Goal: Task Accomplishment & Management: Complete application form

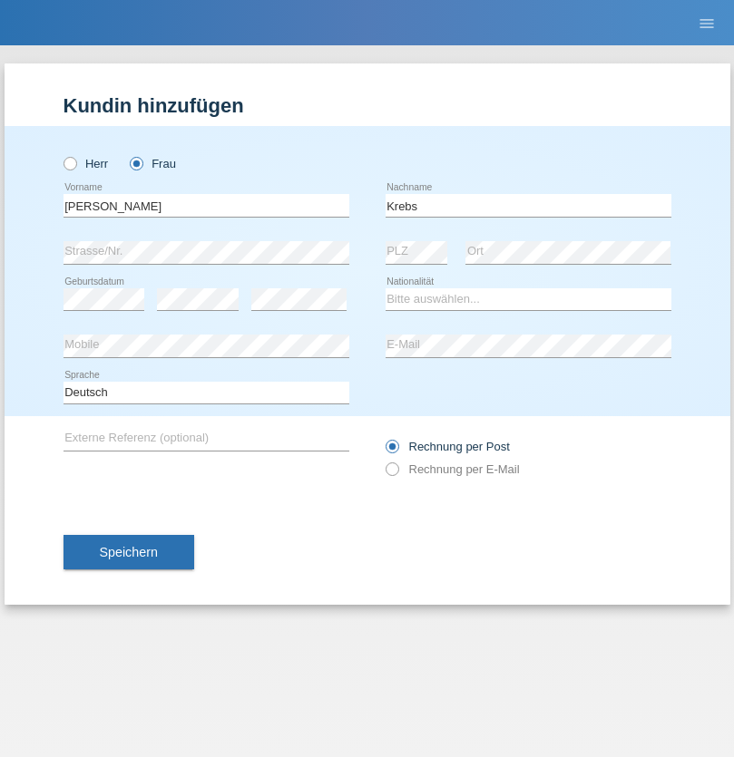
type input "Krebs"
select select "CH"
select select "en"
radio input "true"
click at [206, 205] on input "text" at bounding box center [206, 205] width 286 height 23
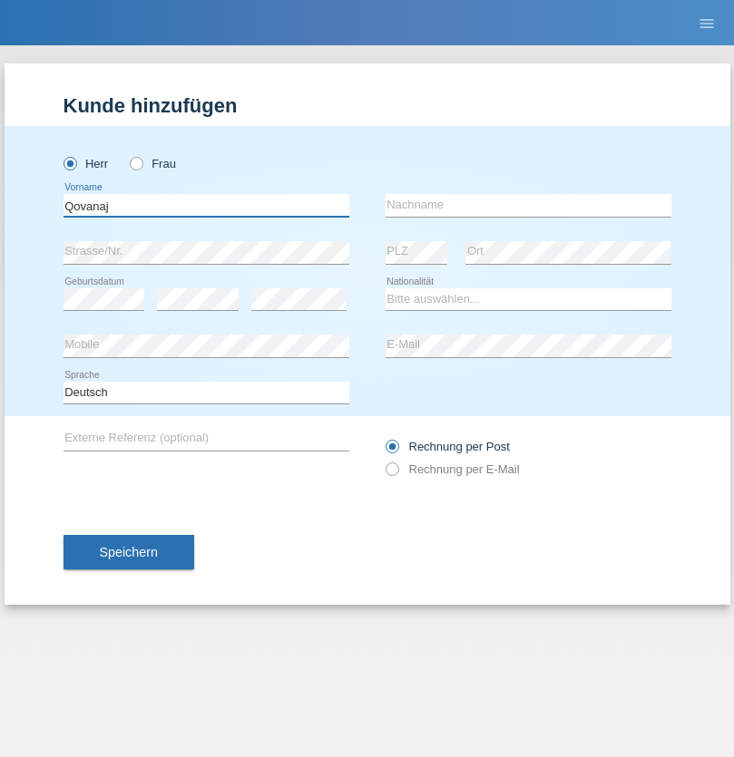
type input "Qovanaj"
click at [528, 205] on input "text" at bounding box center [528, 205] width 286 height 23
type input "Shaban"
select select "CH"
radio input "true"
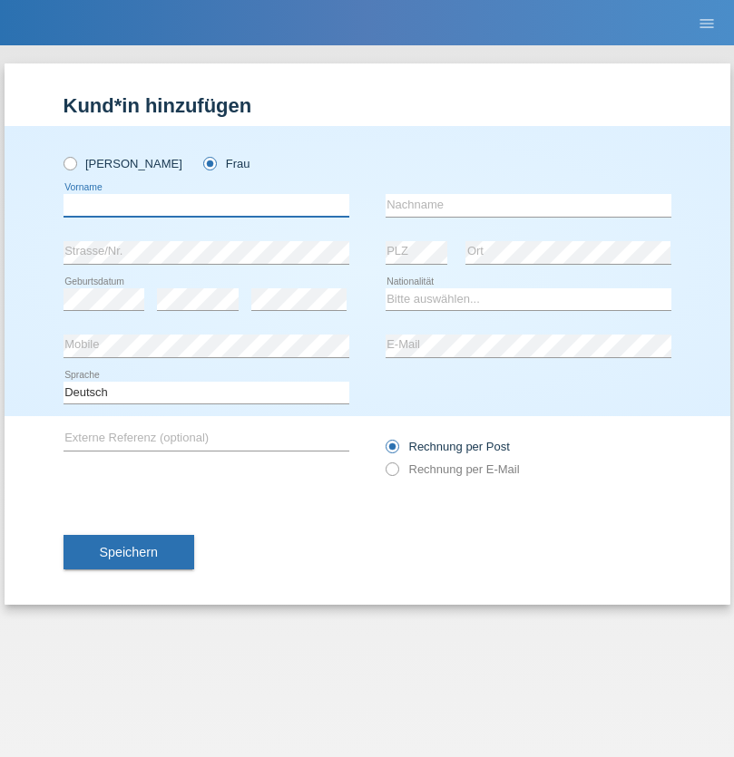
click at [206, 205] on input "text" at bounding box center [206, 205] width 286 height 23
type input "Jashari lmeri"
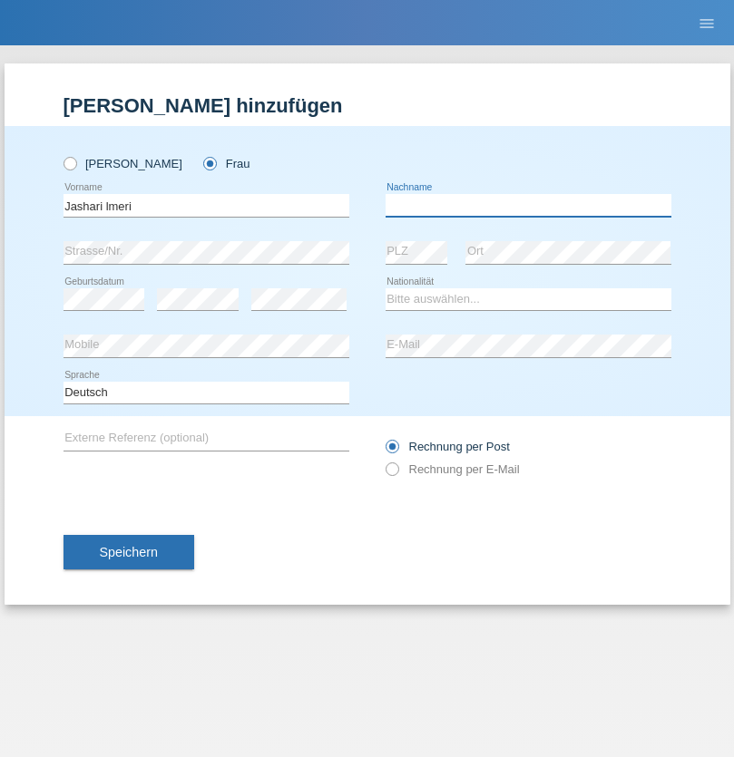
click at [528, 205] on input "text" at bounding box center [528, 205] width 286 height 23
type input "Rabije"
select select "CH"
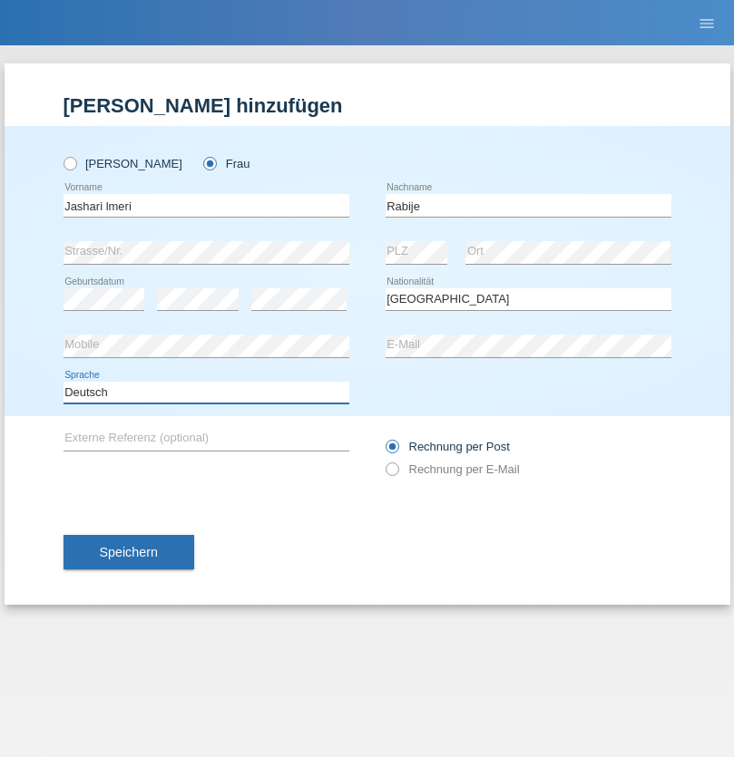
select select "en"
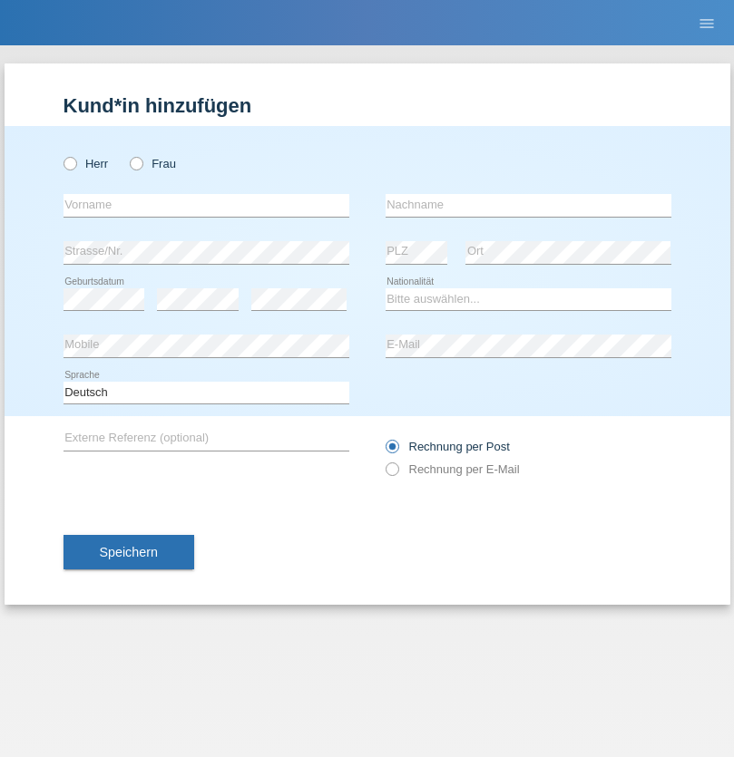
radio input "true"
click at [206, 205] on input "text" at bounding box center [206, 205] width 286 height 23
type input "firat"
click at [528, 205] on input "text" at bounding box center [528, 205] width 286 height 23
type input "kara"
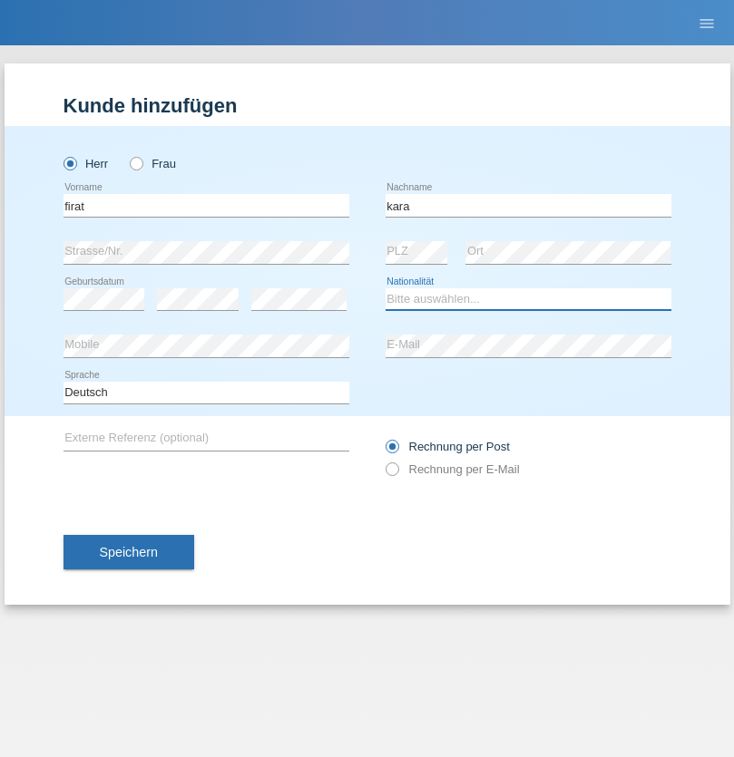
select select "CH"
radio input "true"
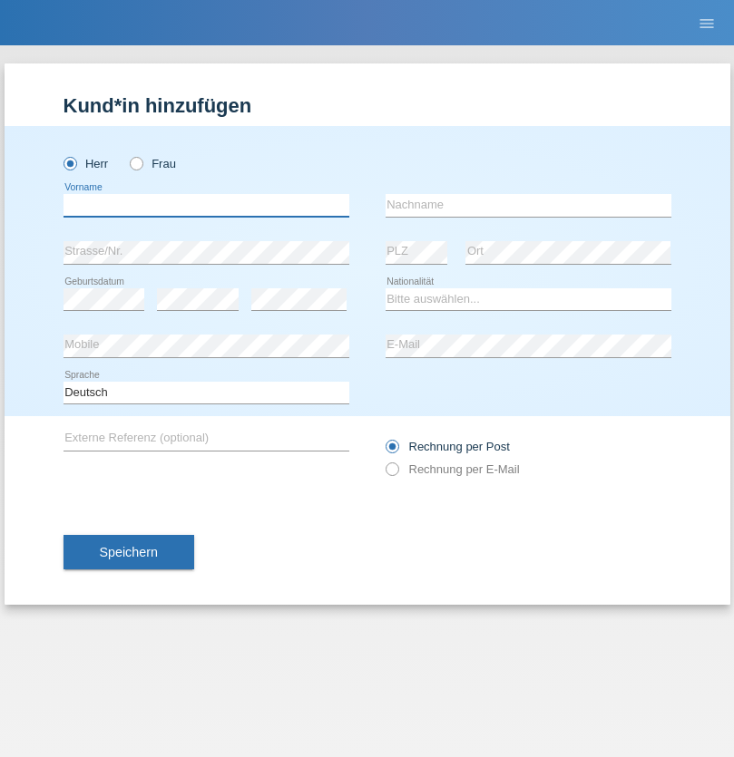
click at [206, 205] on input "text" at bounding box center [206, 205] width 286 height 23
type input "Gigov"
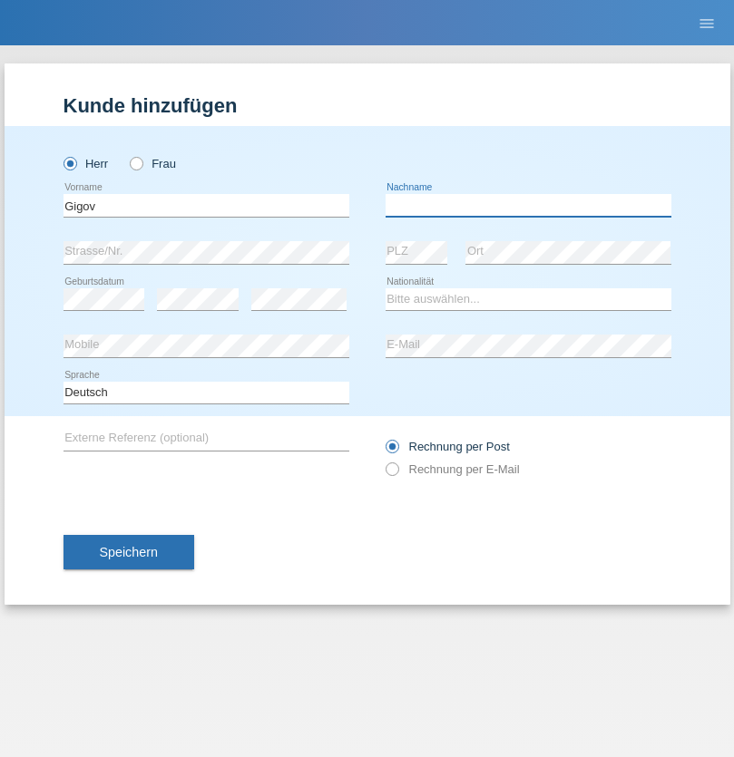
click at [528, 205] on input "text" at bounding box center [528, 205] width 286 height 23
type input "Zhan"
select select "BG"
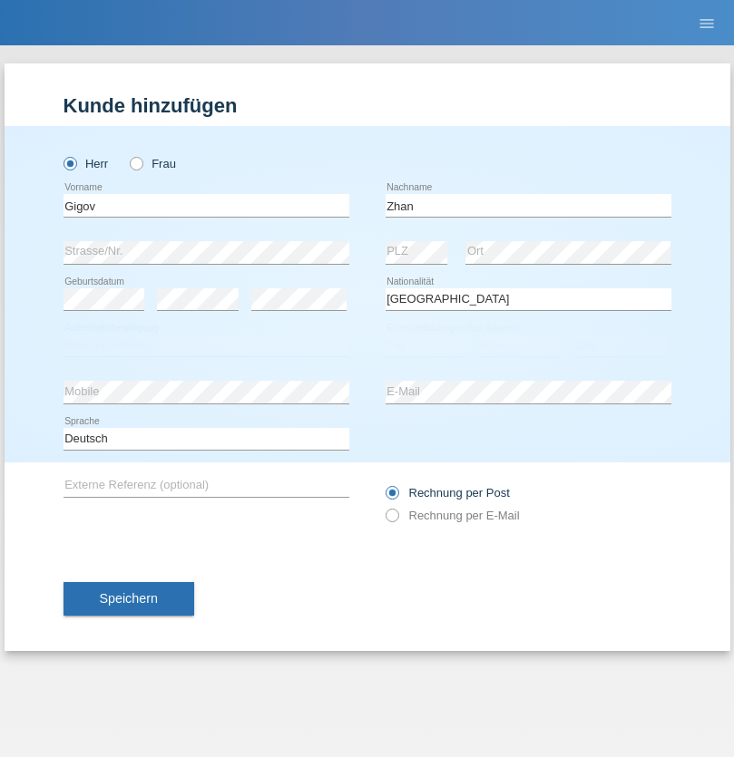
select select "C"
select select "23"
select select "10"
select select "2021"
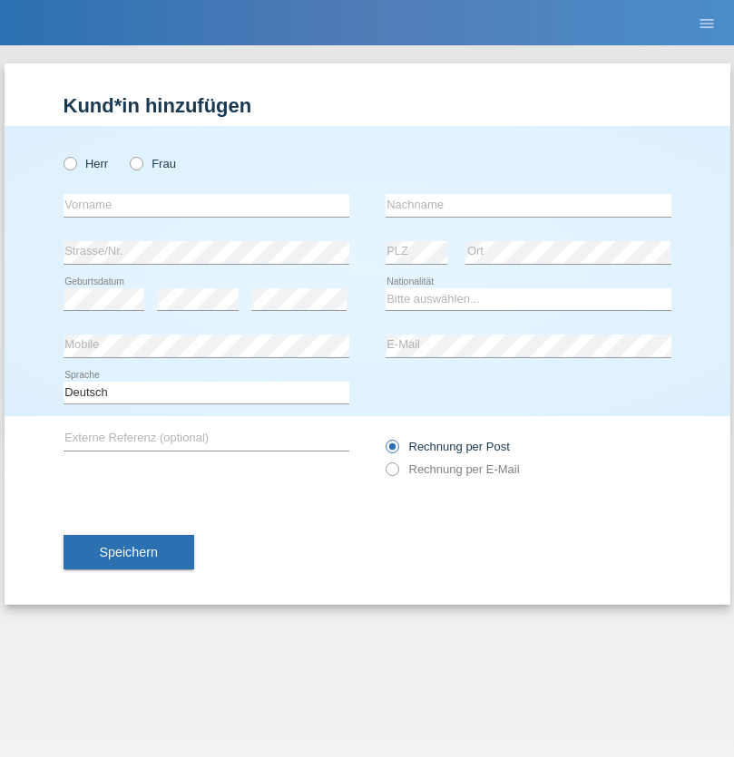
radio input "true"
click at [206, 205] on input "text" at bounding box center [206, 205] width 286 height 23
type input "Amand"
click at [528, 205] on input "text" at bounding box center [528, 205] width 286 height 23
type input "[PERSON_NAME]"
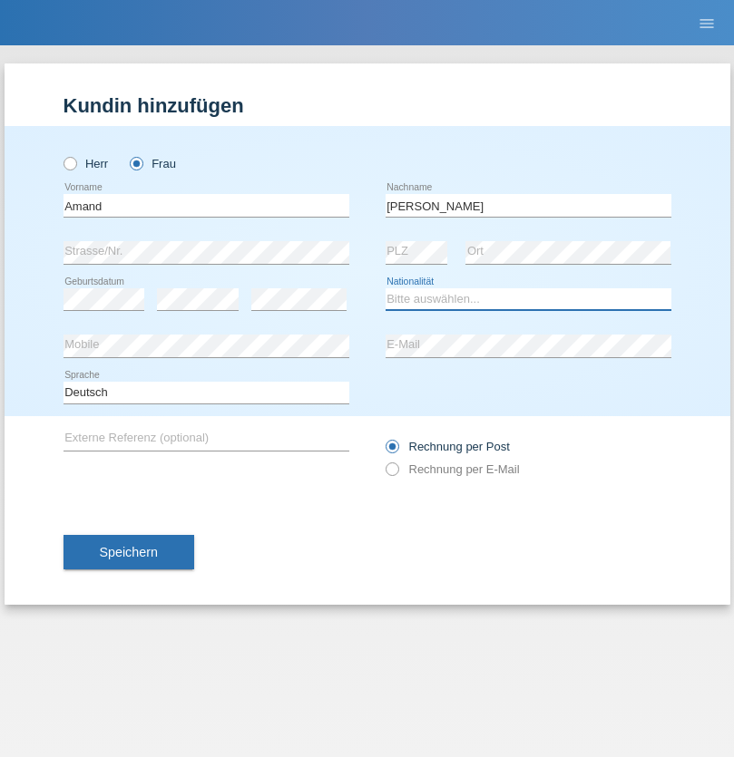
select select "CH"
radio input "true"
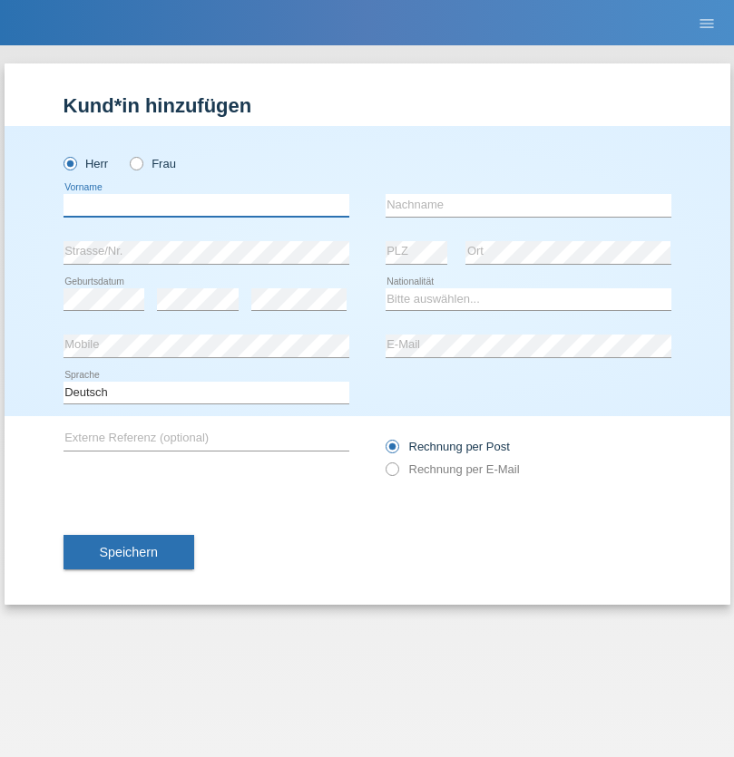
click at [206, 205] on input "text" at bounding box center [206, 205] width 286 height 23
type input "Anwar"
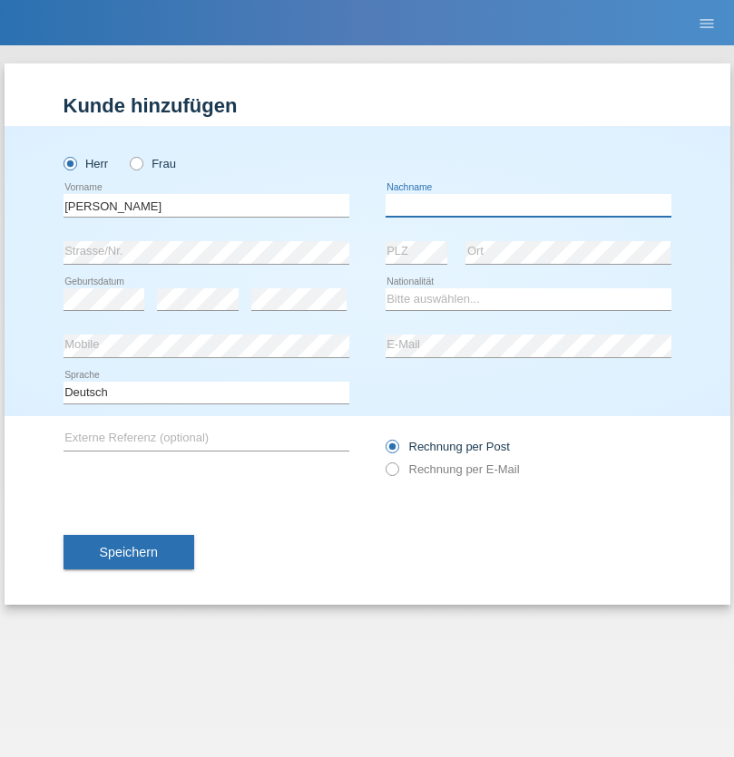
click at [528, 205] on input "text" at bounding box center [528, 205] width 286 height 23
type input "Saidi"
select select "CH"
radio input "true"
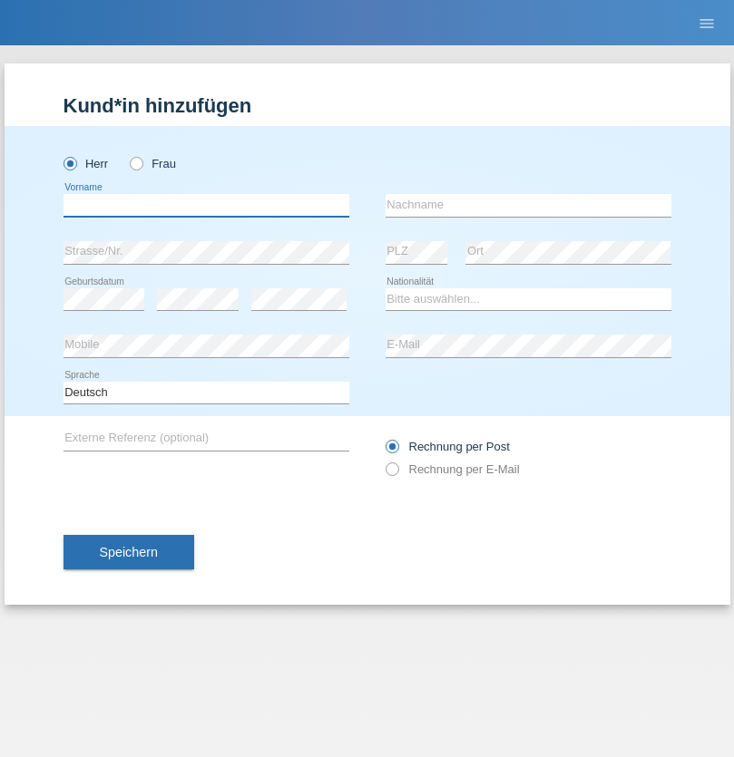
click at [206, 205] on input "text" at bounding box center [206, 205] width 286 height 23
type input "Matusa"
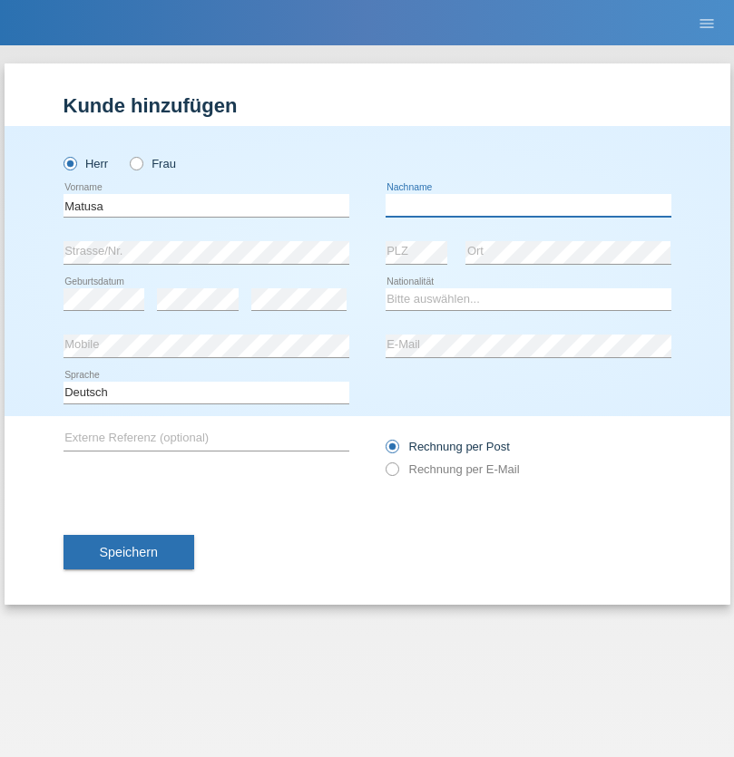
click at [528, 205] on input "text" at bounding box center [528, 205] width 286 height 23
type input "[PERSON_NAME]"
select select "OM"
select select "C"
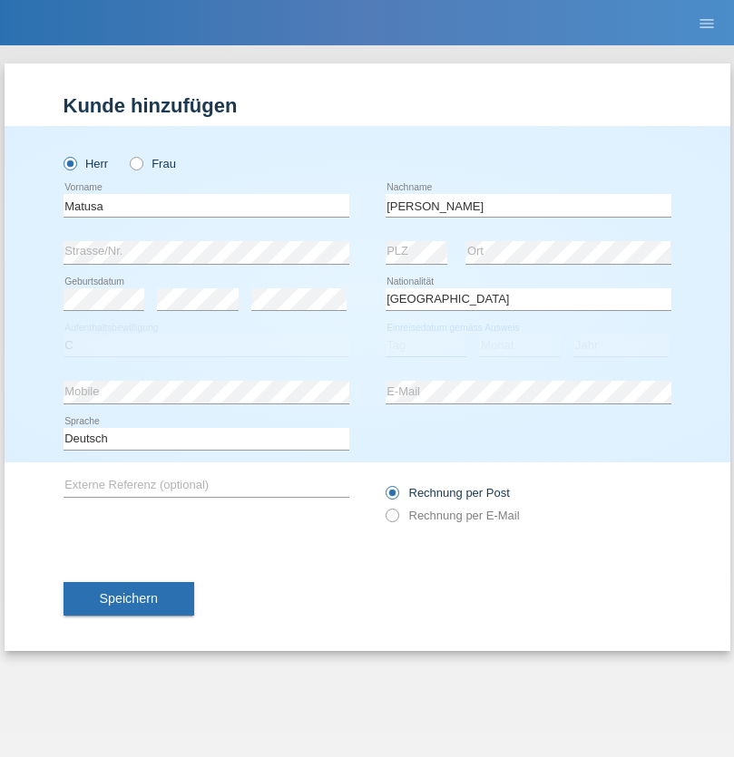
select select "01"
select select "06"
select select "2016"
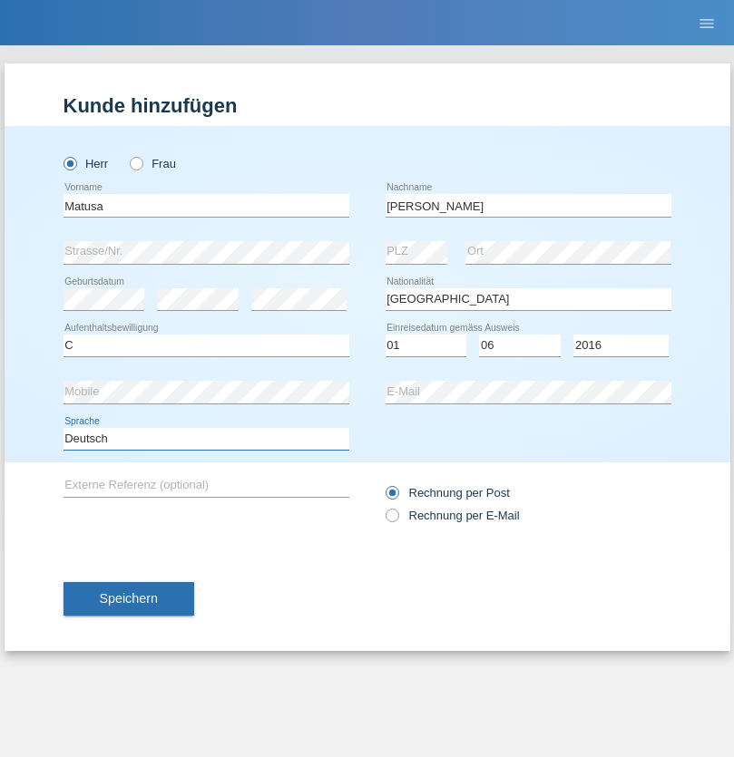
select select "en"
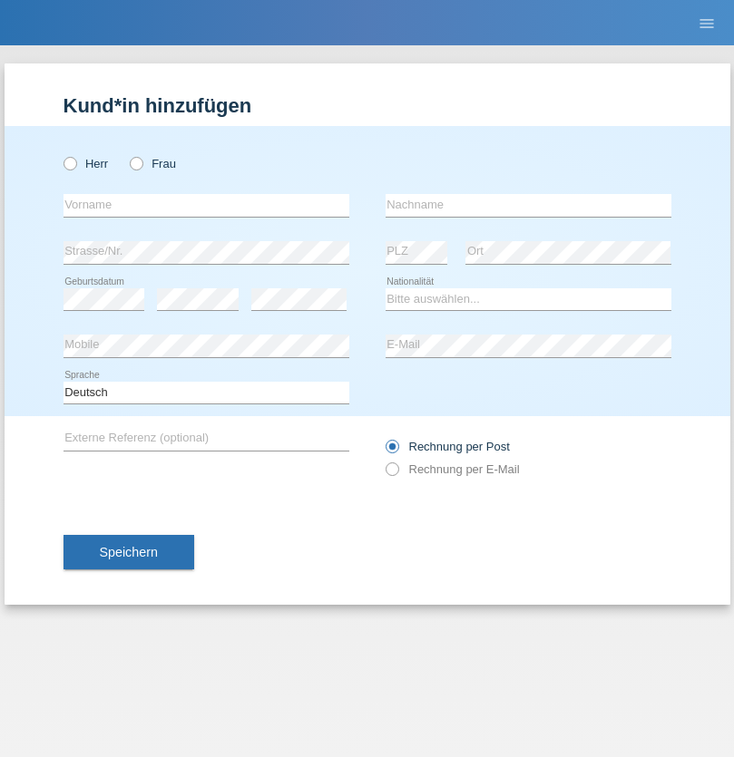
radio input "true"
click at [206, 205] on input "text" at bounding box center [206, 205] width 286 height 23
type input "[PERSON_NAME]"
click at [528, 205] on input "text" at bounding box center [528, 205] width 286 height 23
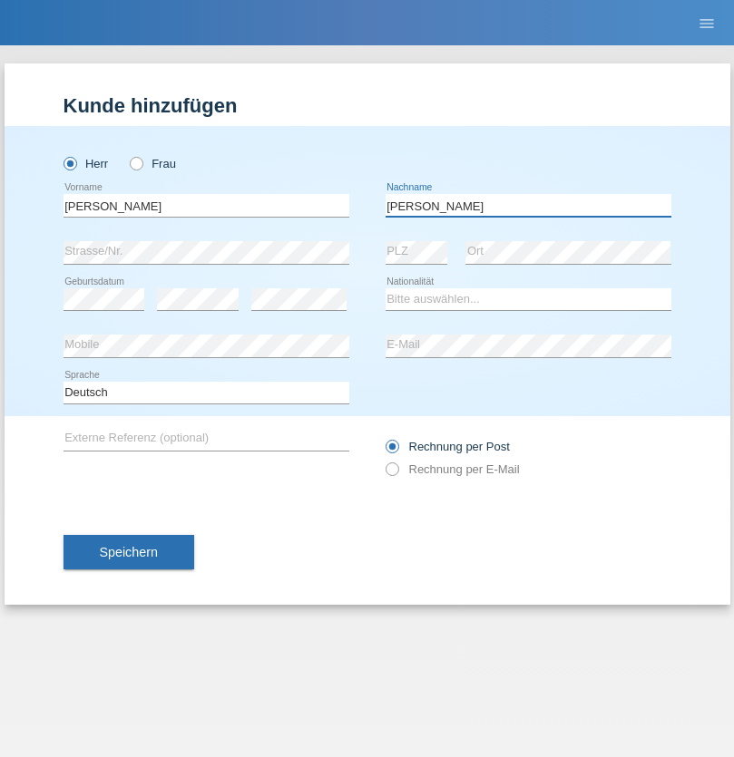
type input "Branquinho Alexander"
select select "PT"
select select "C"
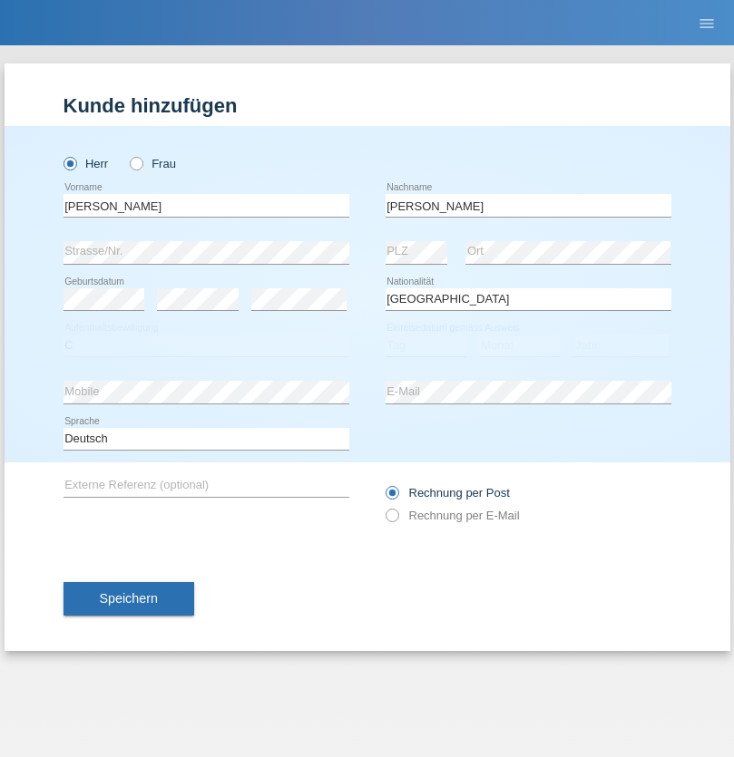
select select "23"
select select "08"
select select "2021"
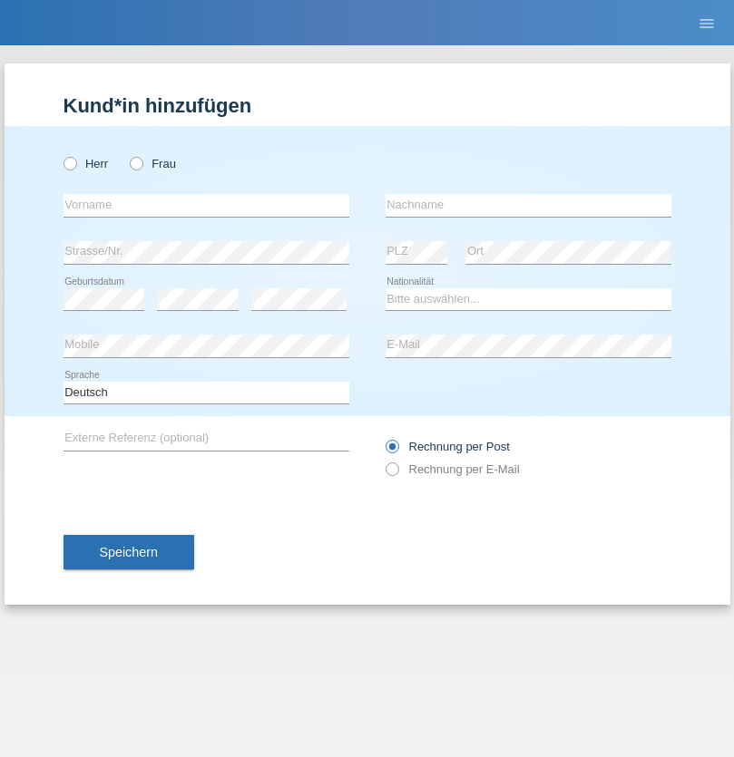
radio input "true"
click at [206, 205] on input "text" at bounding box center [206, 205] width 286 height 23
type input "Luca"
click at [528, 205] on input "text" at bounding box center [528, 205] width 286 height 23
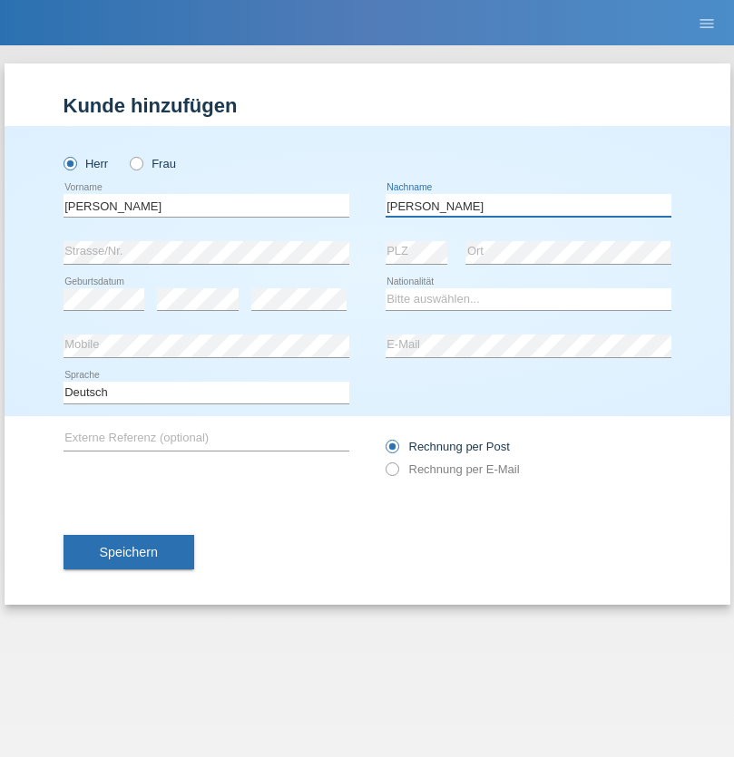
type input "Meier"
select select "CH"
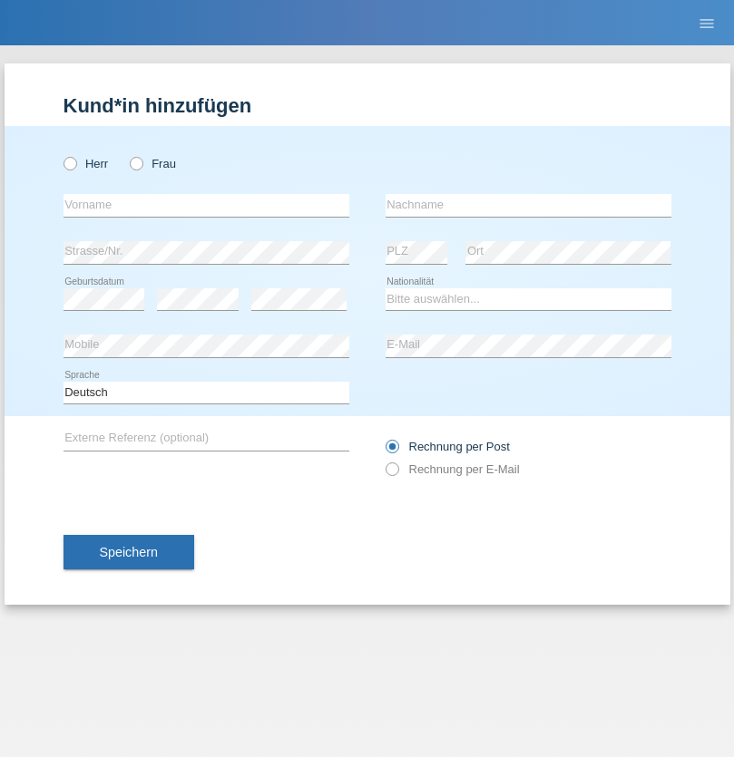
radio input "true"
click at [206, 205] on input "text" at bounding box center [206, 205] width 286 height 23
type input "Szilvia"
click at [528, 205] on input "text" at bounding box center [528, 205] width 286 height 23
type input "Olakh"
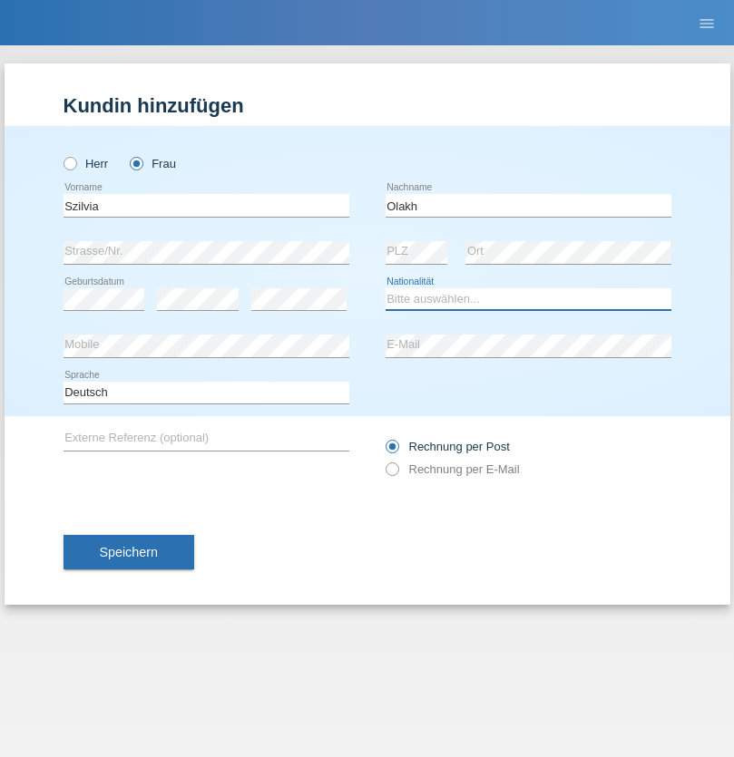
select select "UA"
select select "C"
select select "14"
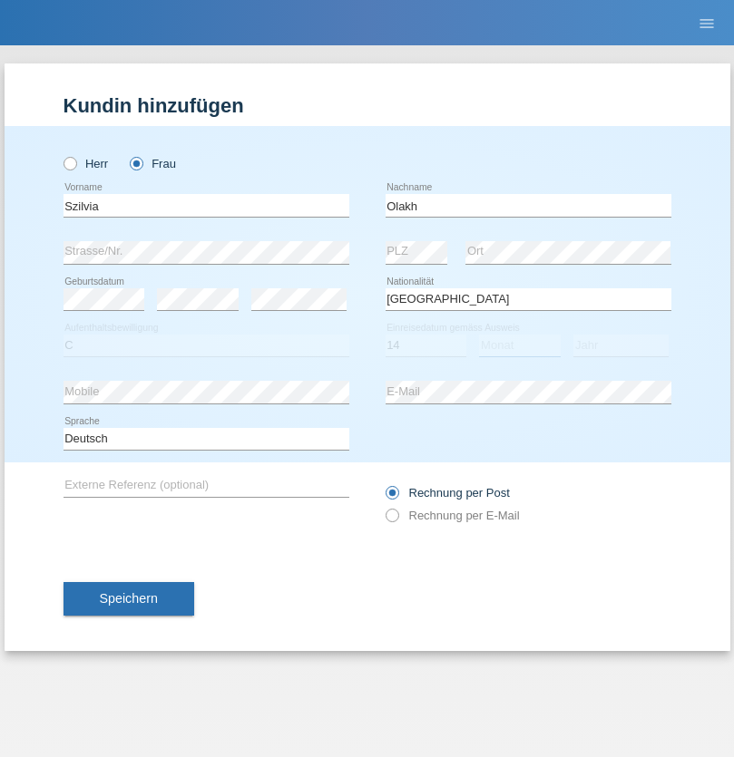
select select "09"
select select "2021"
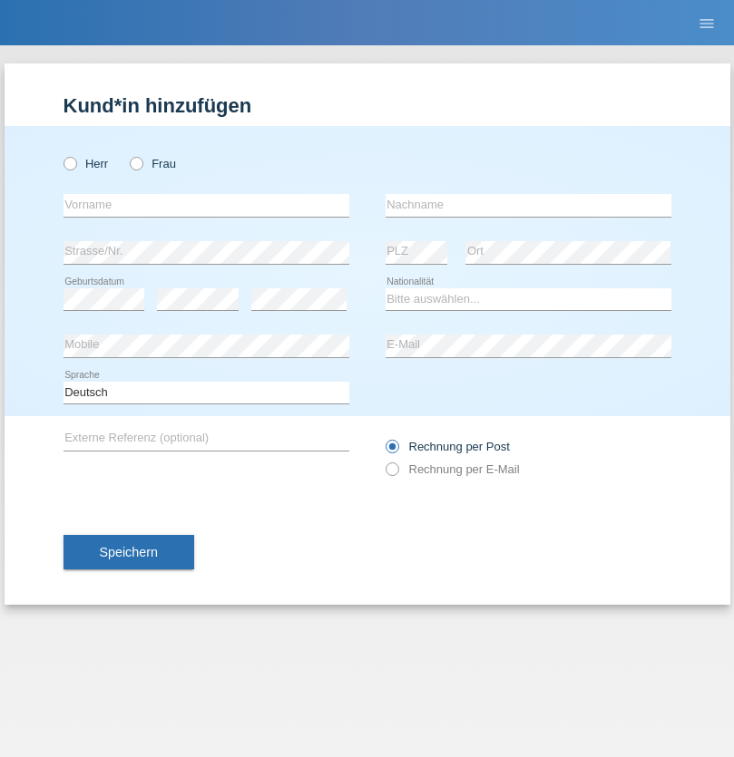
radio input "true"
click at [206, 205] on input "text" at bounding box center [206, 205] width 286 height 23
type input "[PERSON_NAME]"
click at [528, 205] on input "text" at bounding box center [528, 205] width 286 height 23
type input "Kupa"
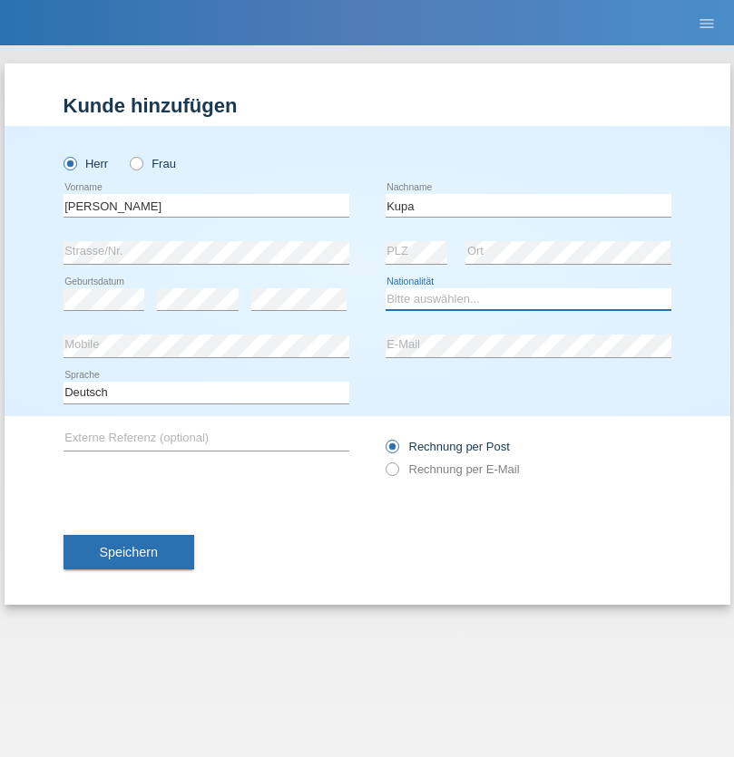
select select "MK"
select select "C"
select select "27"
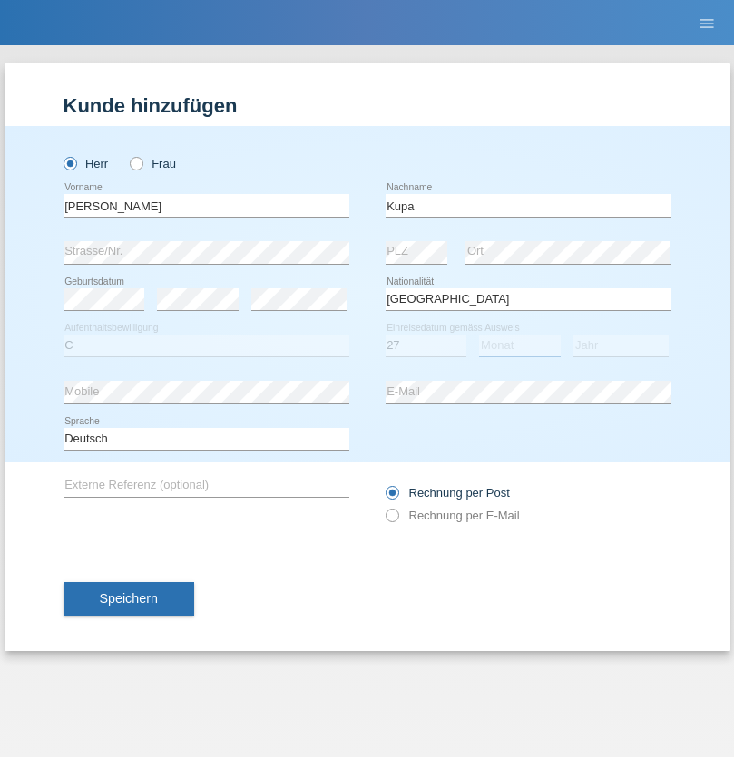
select select "05"
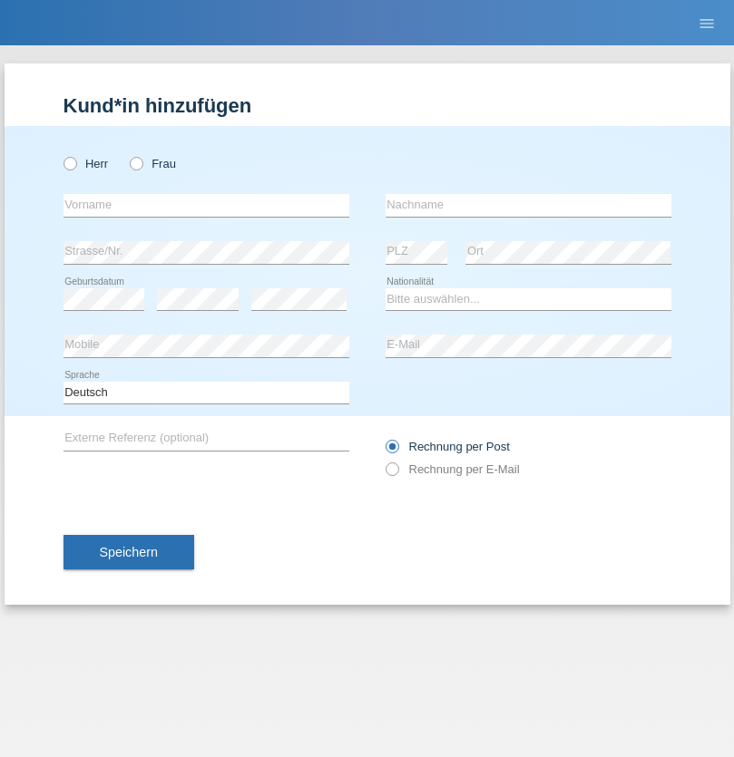
radio input "true"
click at [206, 205] on input "text" at bounding box center [206, 205] width 286 height 23
type input "Ibrahim"
click at [528, 205] on input "text" at bounding box center [528, 205] width 286 height 23
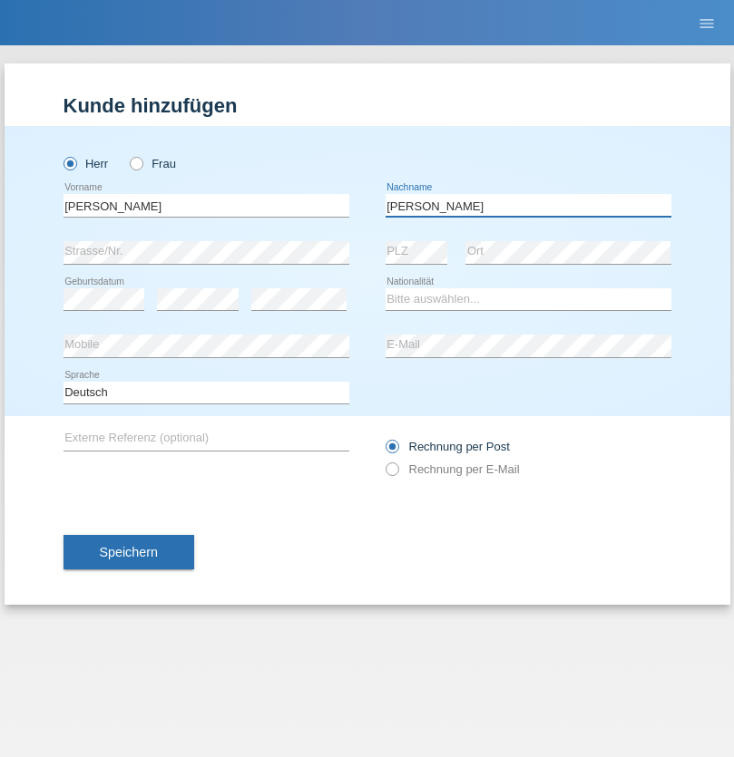
type input "Abbas"
select select "SY"
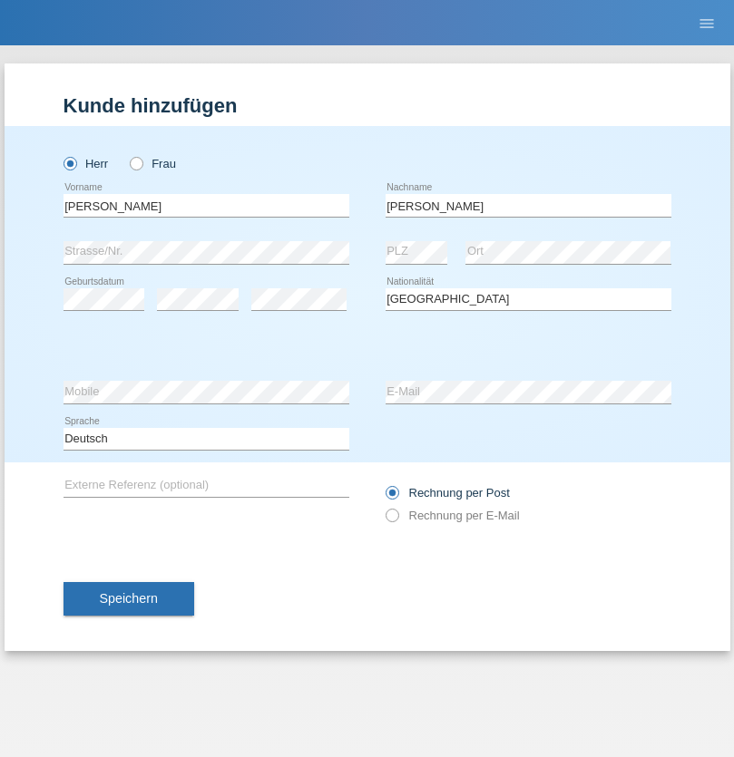
select select "C"
select select "14"
select select "09"
select select "2021"
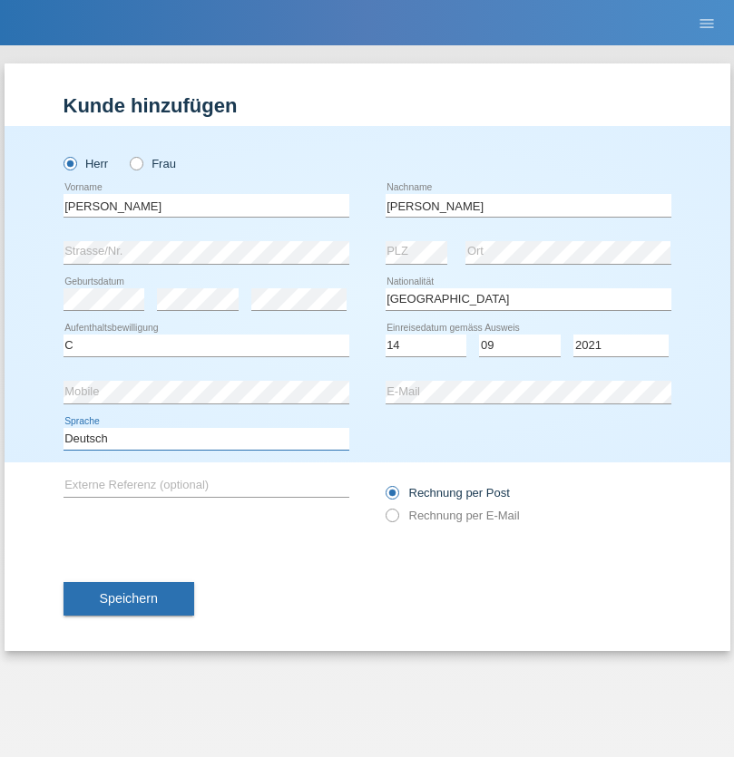
select select "en"
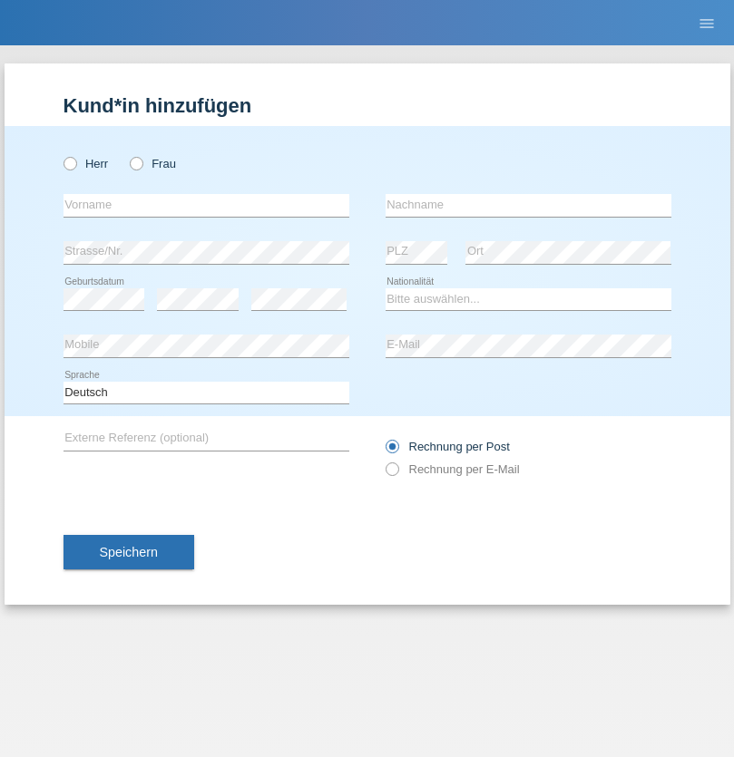
radio input "true"
select select "CH"
radio input "true"
click at [206, 205] on input "text" at bounding box center [206, 205] width 286 height 23
type input "[PERSON_NAME]"
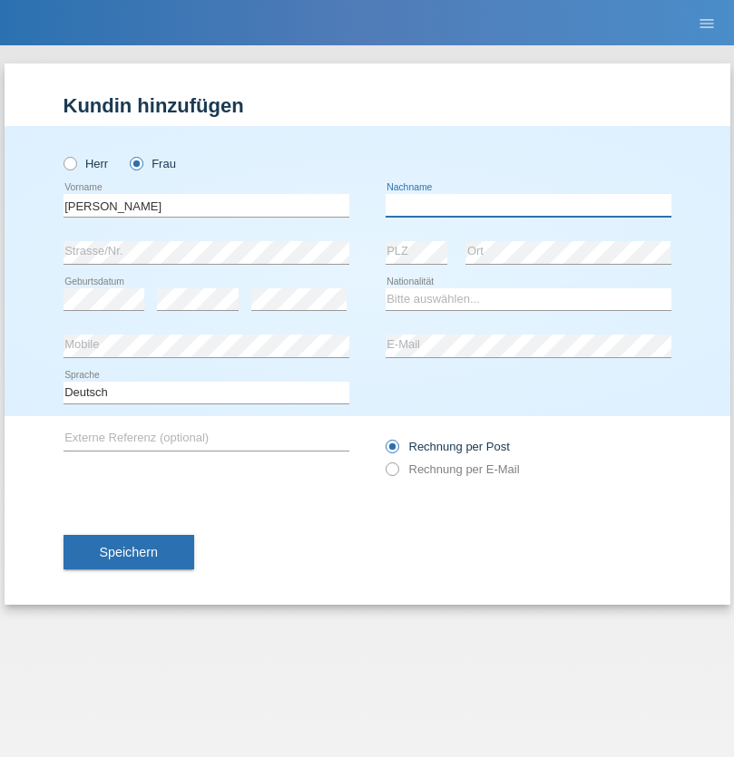
click at [528, 205] on input "text" at bounding box center [528, 205] width 286 height 23
type input "Bacic"
select select "CH"
